Goal: Transaction & Acquisition: Purchase product/service

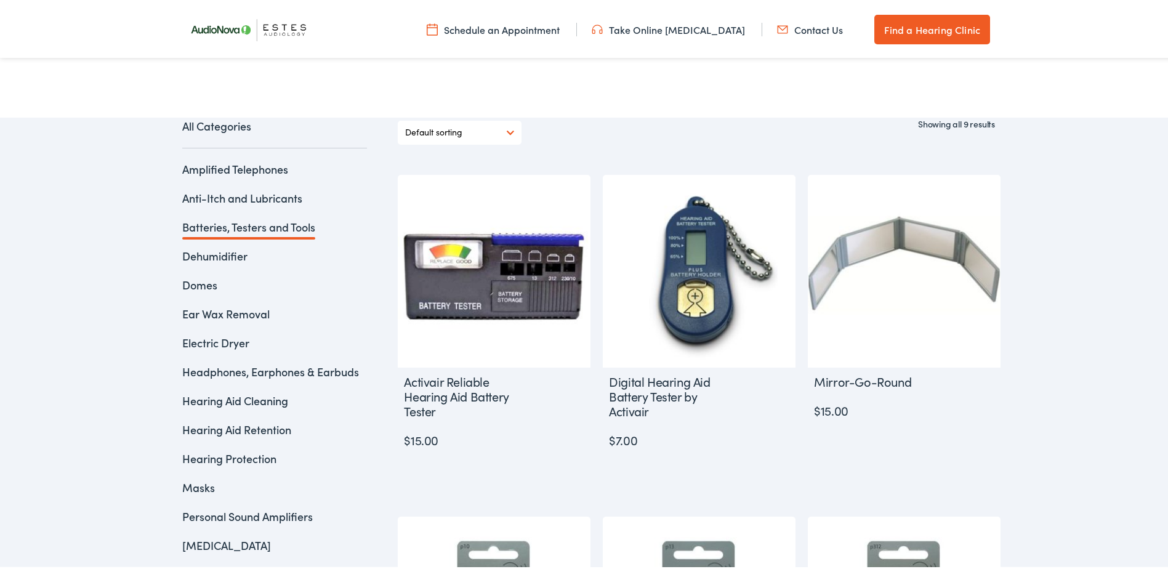
scroll to position [246, 0]
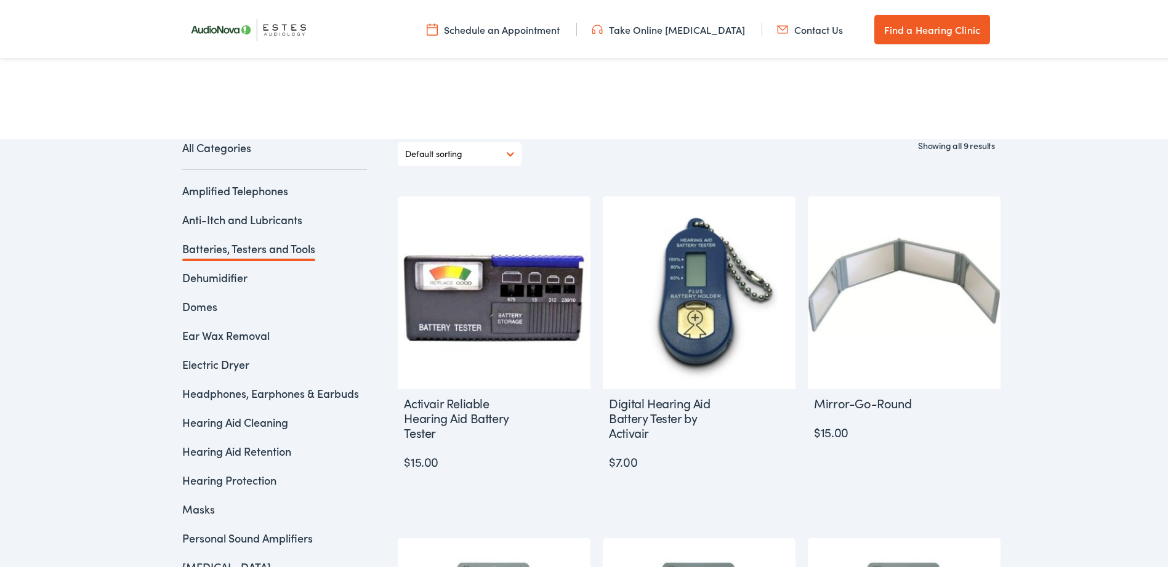
click at [281, 247] on link "Batteries, Testers and Tools" at bounding box center [248, 245] width 133 height 15
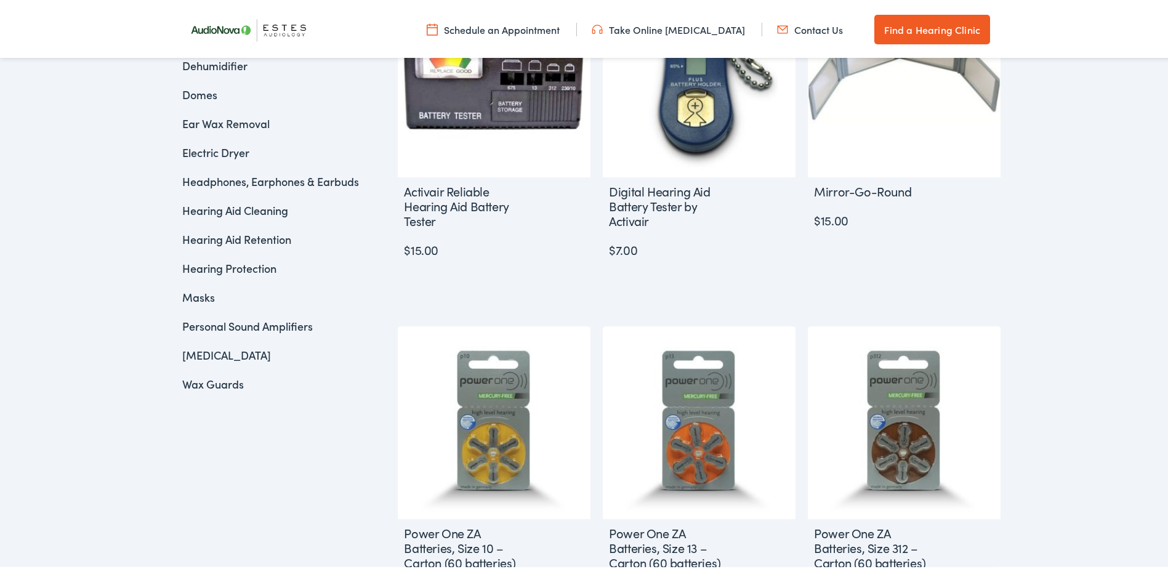
scroll to position [554, 0]
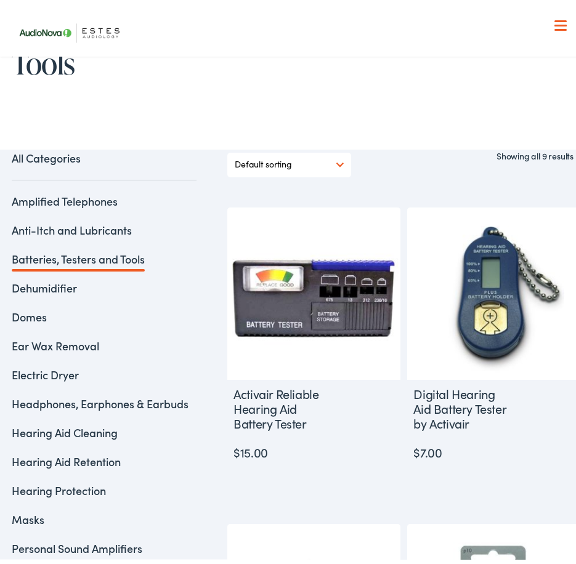
scroll to position [123, 0]
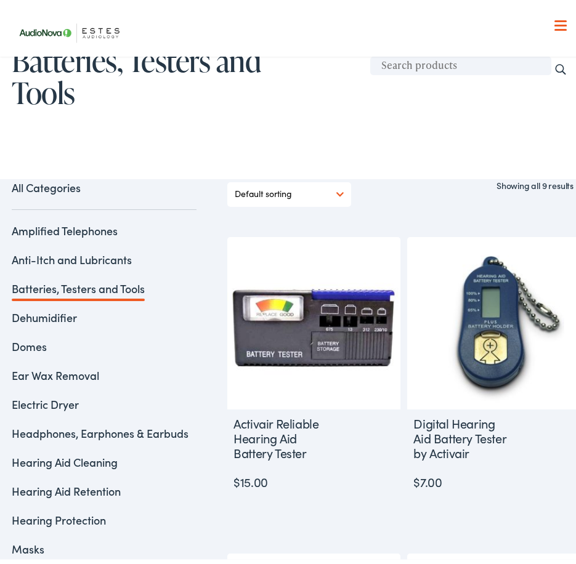
click at [329, 180] on select "Default sorting Sort by popularity Sort by latest Sort by price: low to high So…" at bounding box center [289, 190] width 109 height 24
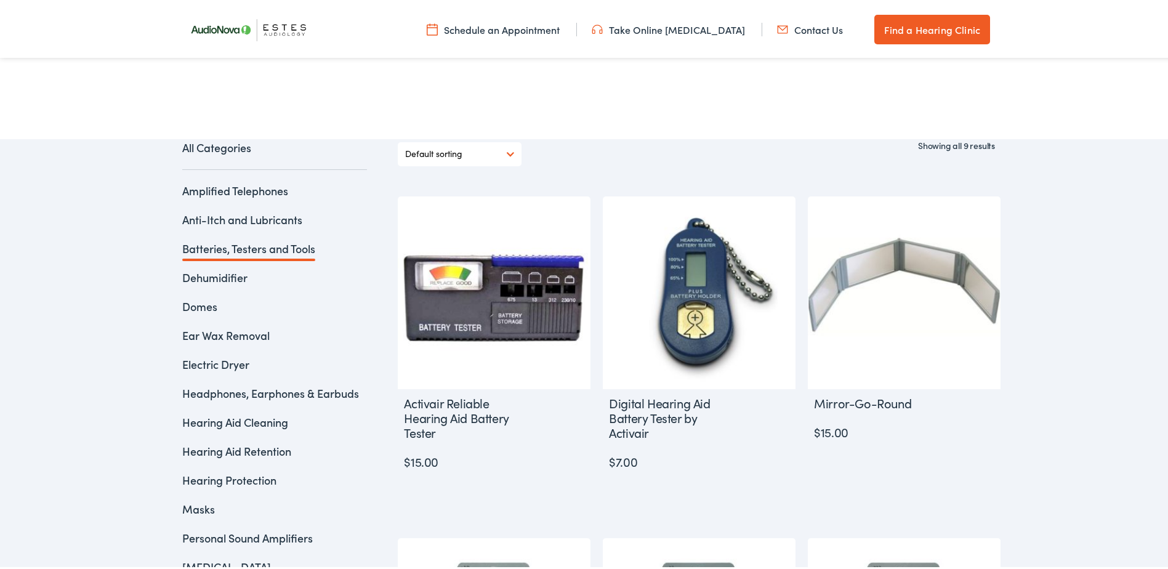
scroll to position [243, 0]
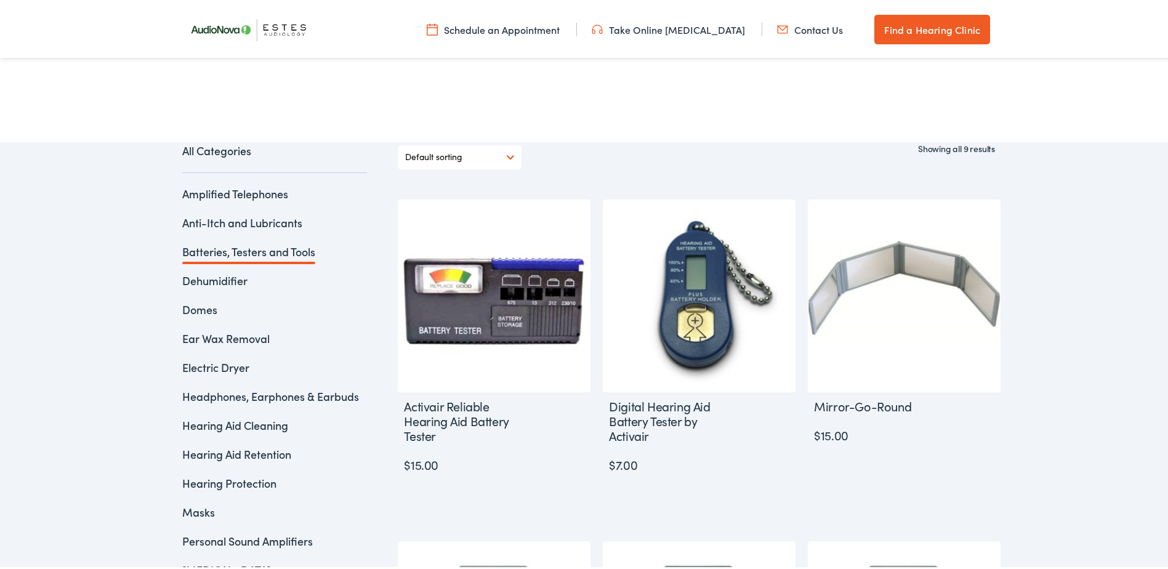
click at [289, 251] on link "Batteries, Testers and Tools" at bounding box center [248, 248] width 133 height 15
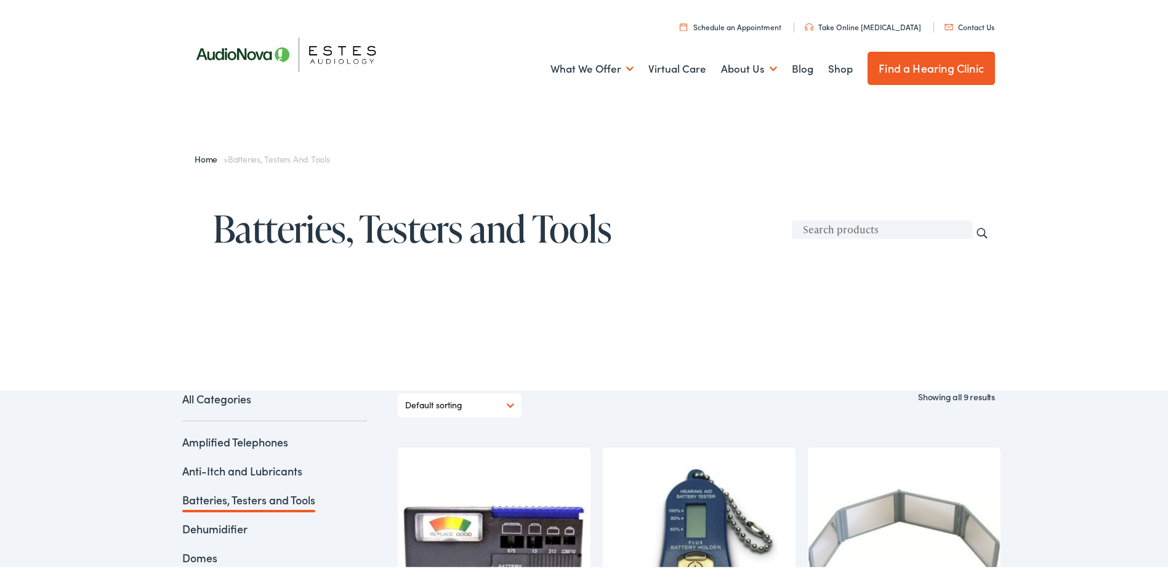
click at [878, 223] on input "text" at bounding box center [882, 227] width 181 height 18
type input "rayovac"
click at [975, 224] on input "Search" at bounding box center [982, 231] width 14 height 14
click at [975, 227] on input "Search" at bounding box center [982, 231] width 14 height 14
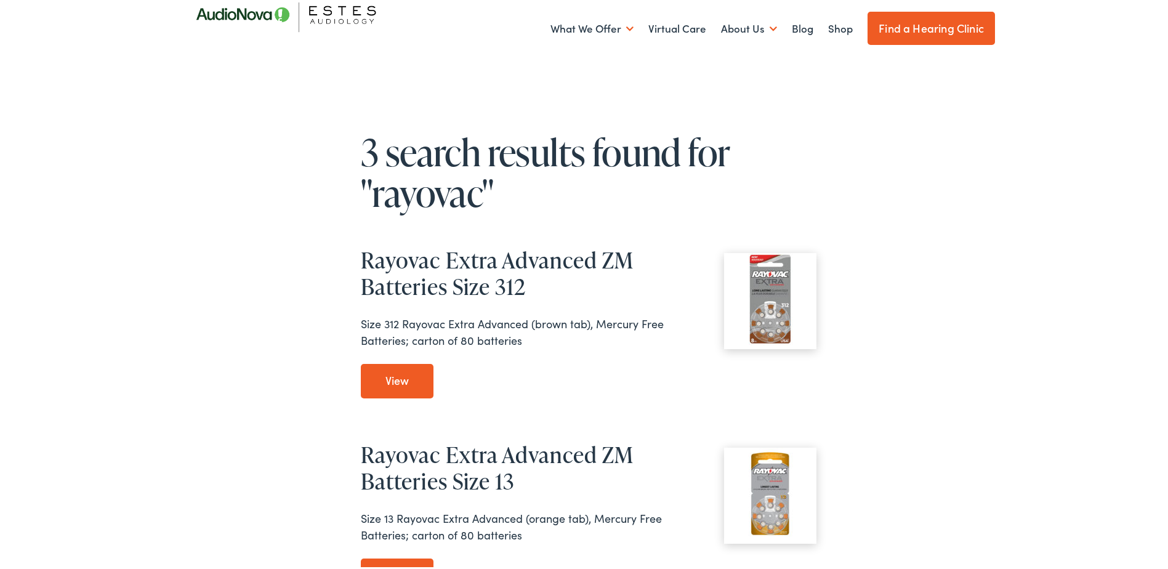
scroll to position [62, 0]
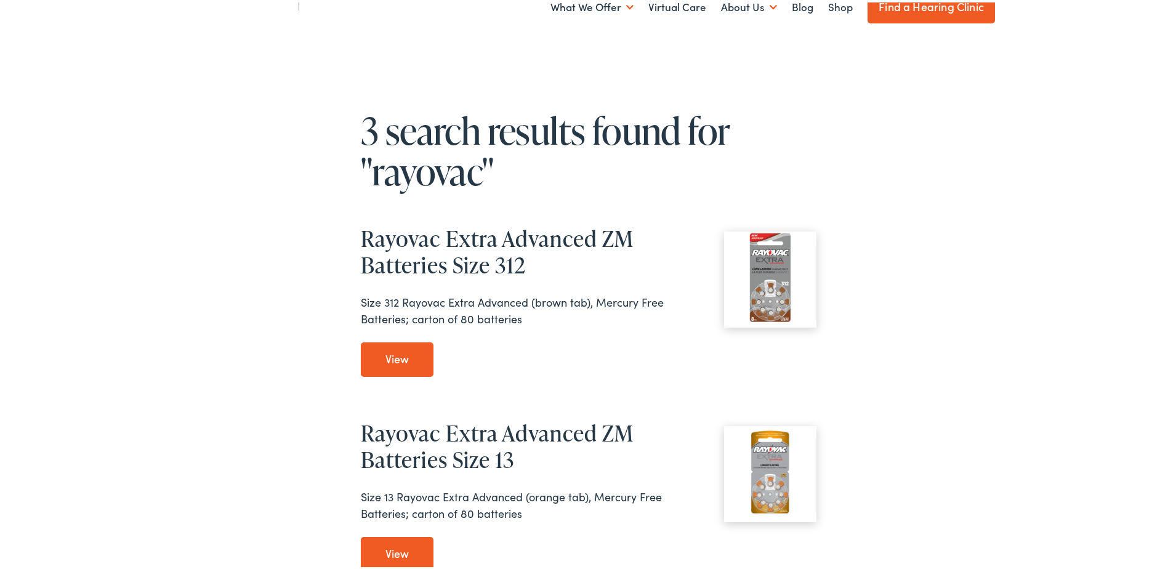
click at [396, 360] on link "View Rayovac Extra Advanced ZM Batteries Size 312" at bounding box center [397, 357] width 73 height 34
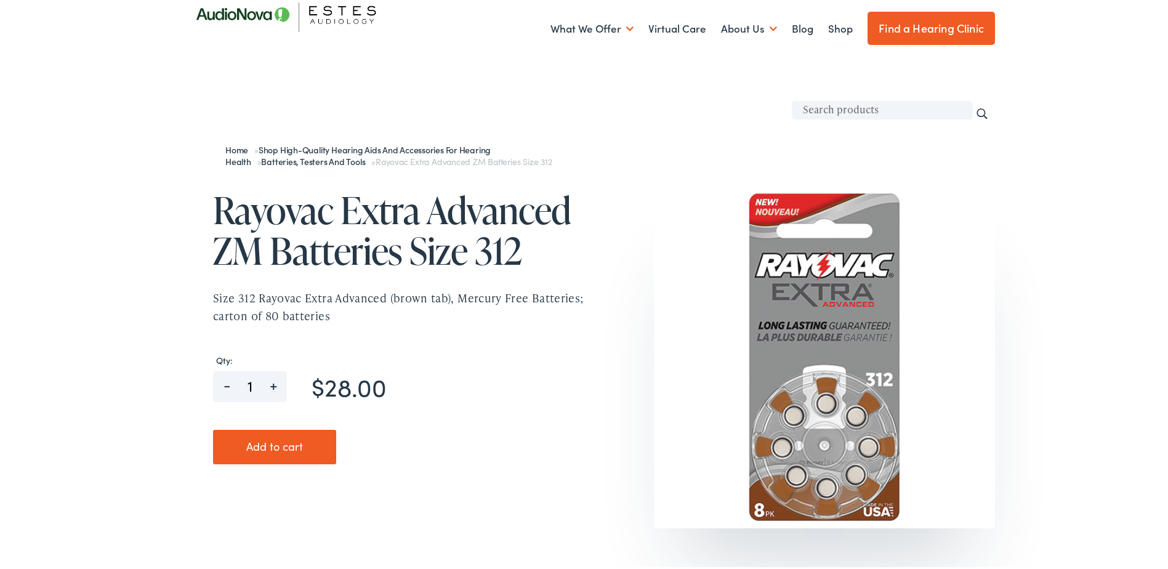
scroll to position [123, 0]
